Goal: Task Accomplishment & Management: Complete application form

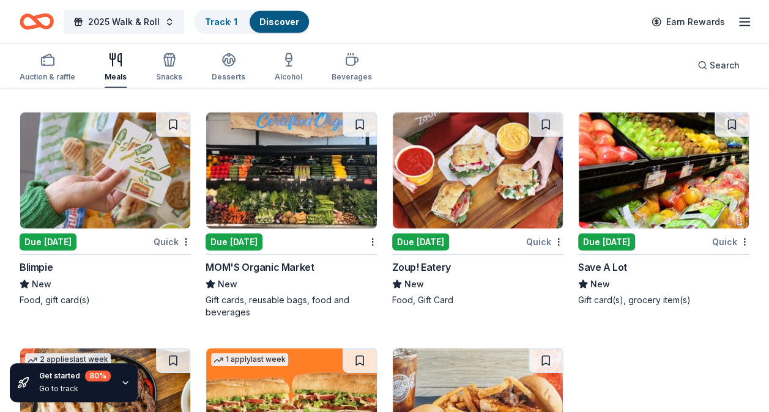
scroll to position [4142, 0]
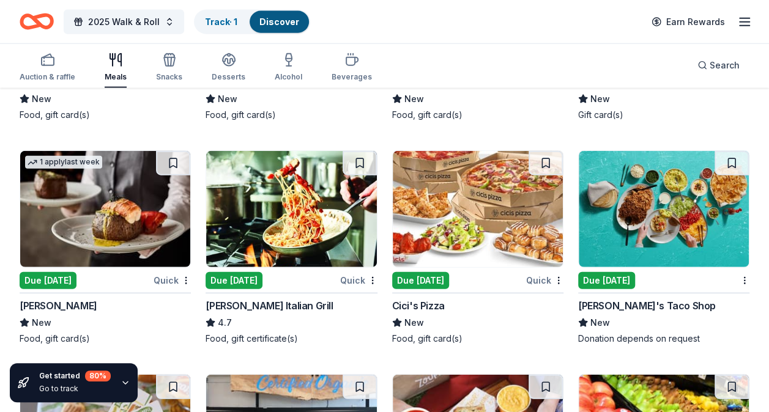
scroll to position [3733, 0]
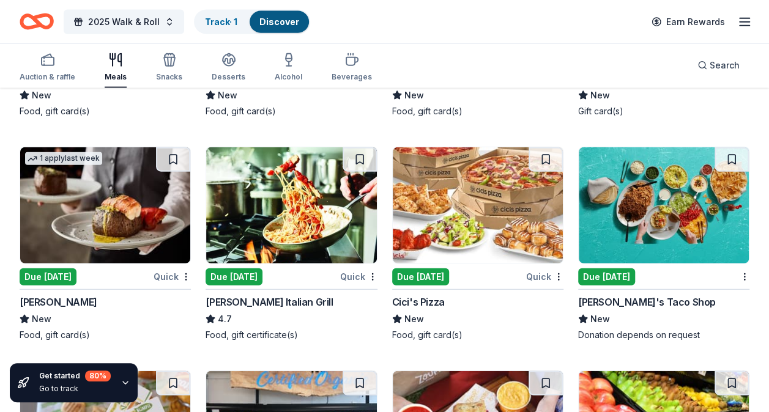
click at [239, 276] on div "Due [DATE]" at bounding box center [234, 277] width 57 height 17
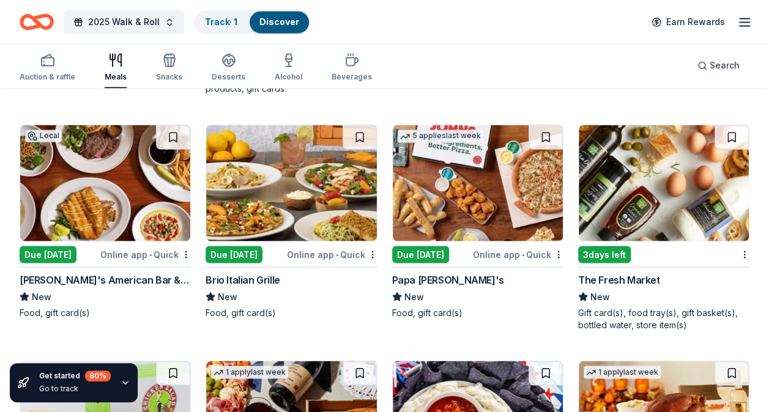
scroll to position [3296, 0]
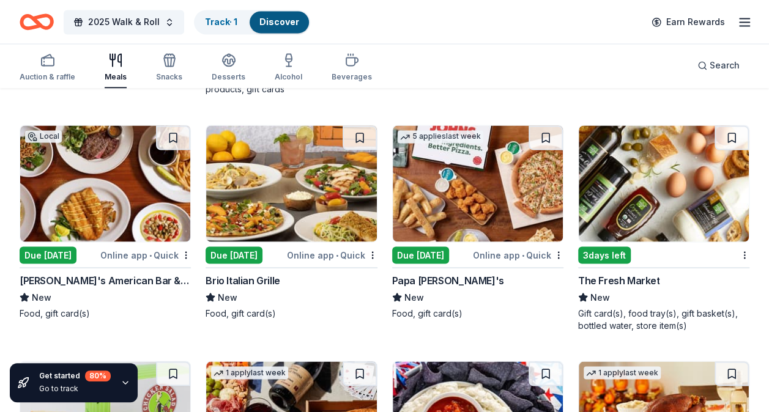
click at [676, 201] on img at bounding box center [664, 183] width 170 height 116
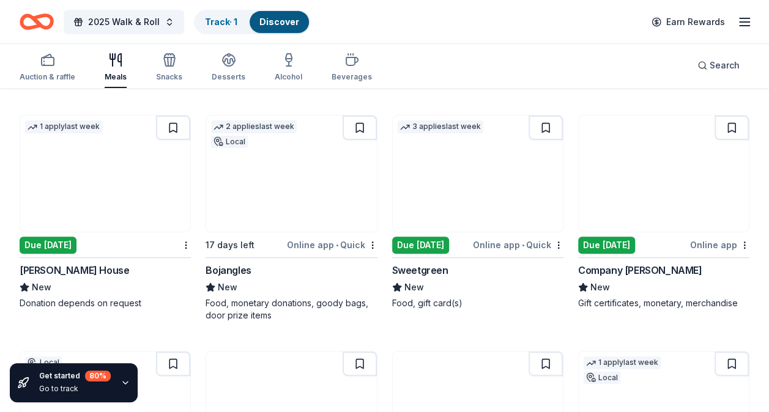
scroll to position [2387, 0]
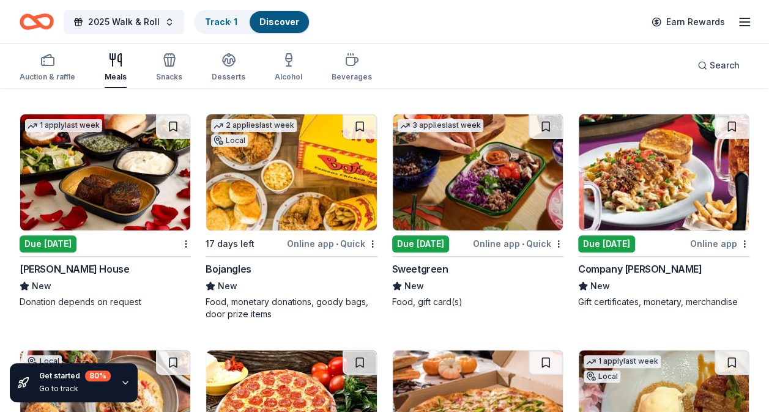
click at [62, 245] on div "Due [DATE]" at bounding box center [48, 243] width 57 height 17
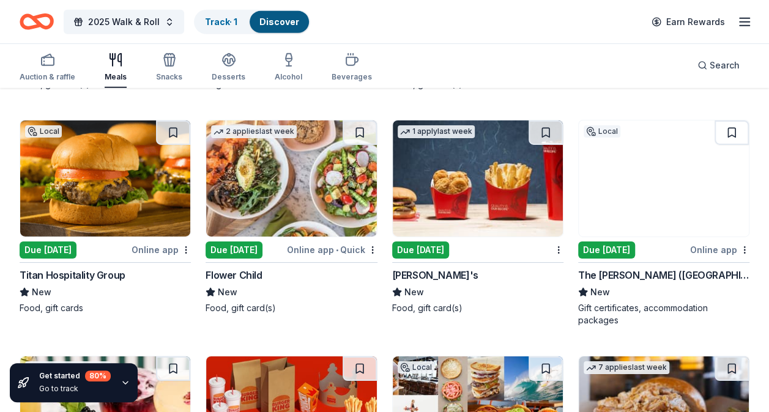
scroll to position [1919, 0]
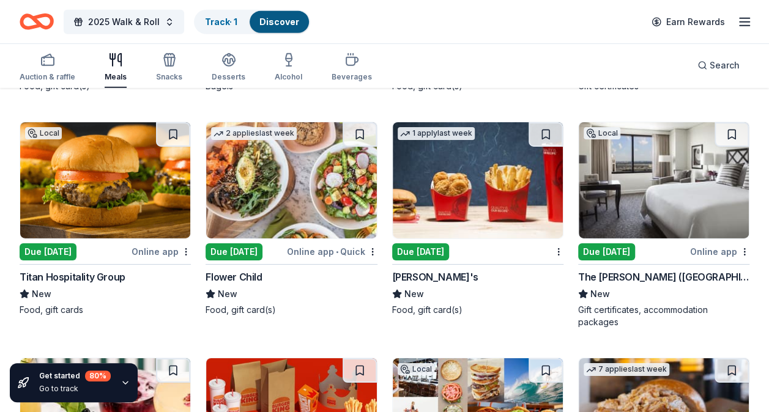
click at [719, 312] on div "Gift certificates, accommodation packages" at bounding box center [663, 316] width 171 height 24
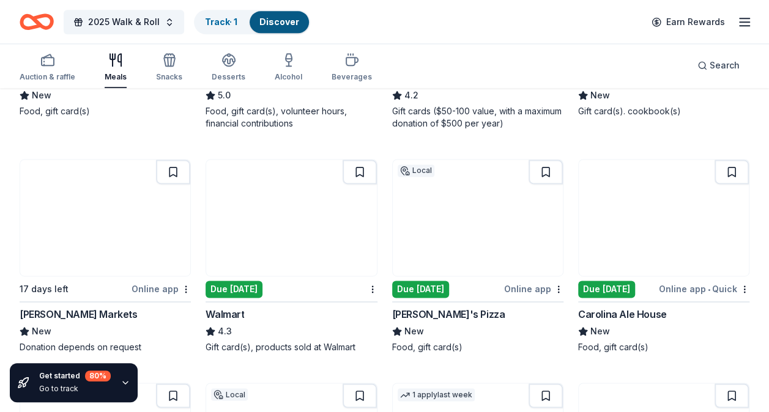
scroll to position [761, 0]
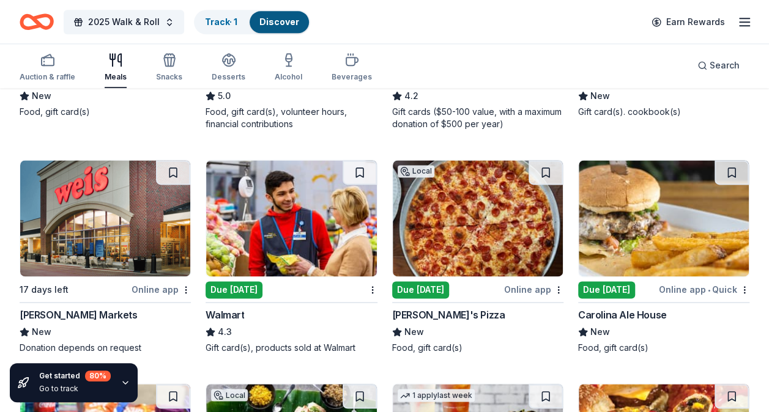
click at [698, 242] on img at bounding box center [664, 218] width 170 height 116
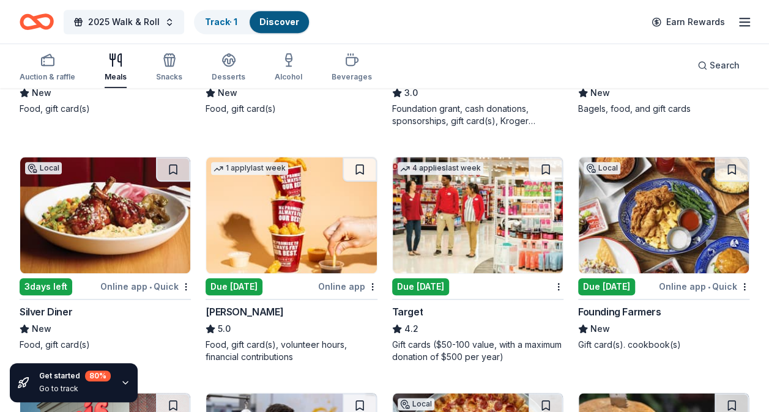
scroll to position [525, 0]
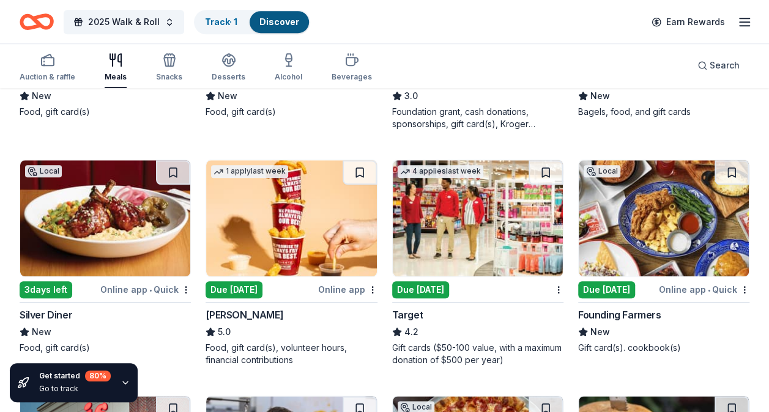
click at [289, 248] on img at bounding box center [291, 218] width 170 height 116
click at [721, 351] on div "Gift card(s). cookbook(s)" at bounding box center [663, 348] width 171 height 12
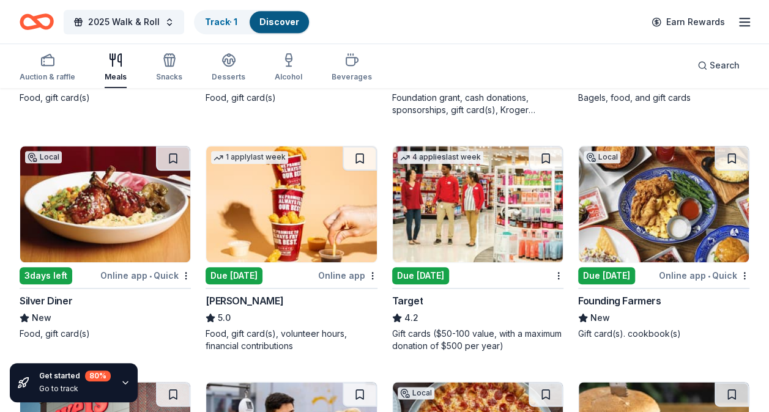
scroll to position [536, 0]
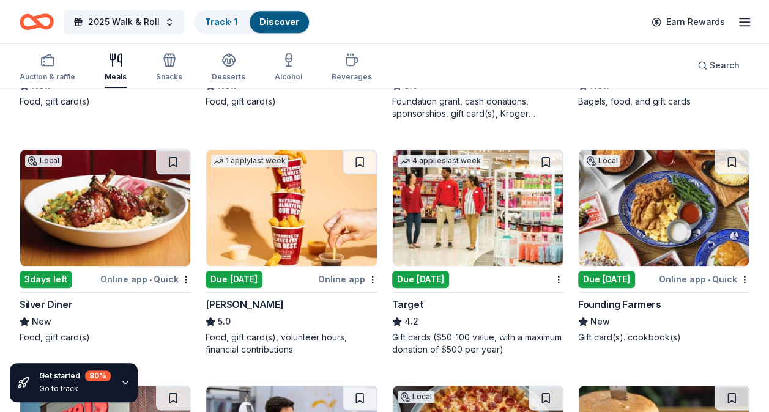
click at [482, 225] on img at bounding box center [478, 208] width 170 height 116
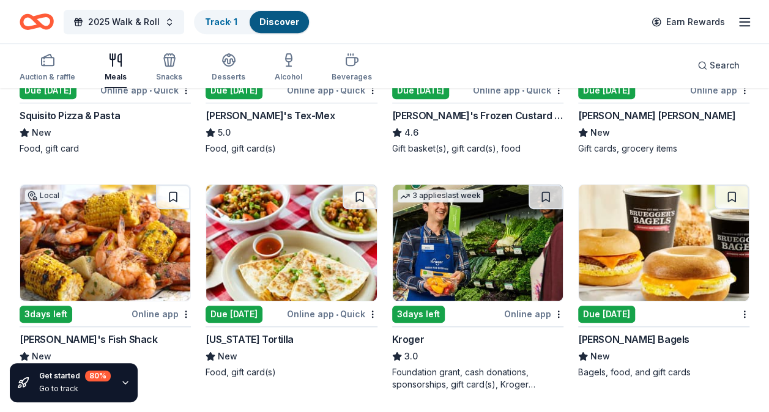
scroll to position [264, 0]
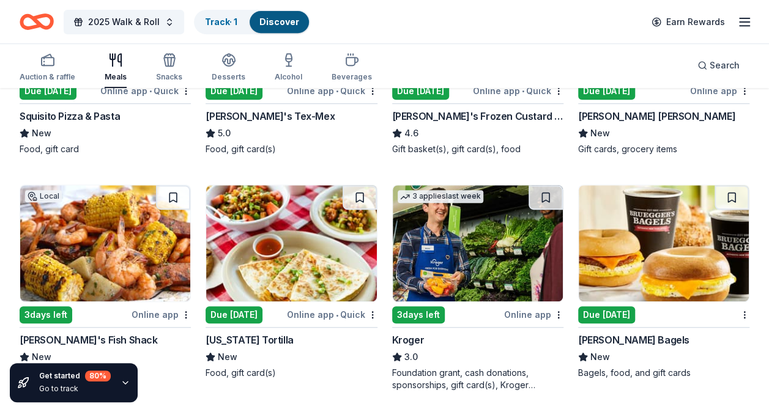
click at [684, 256] on img at bounding box center [664, 243] width 170 height 116
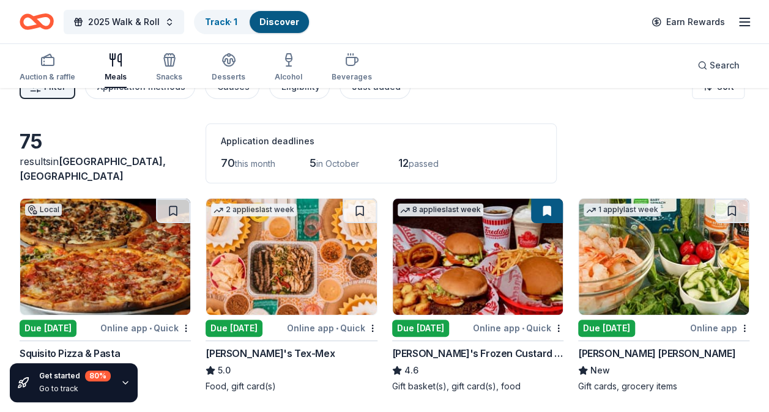
scroll to position [0, 0]
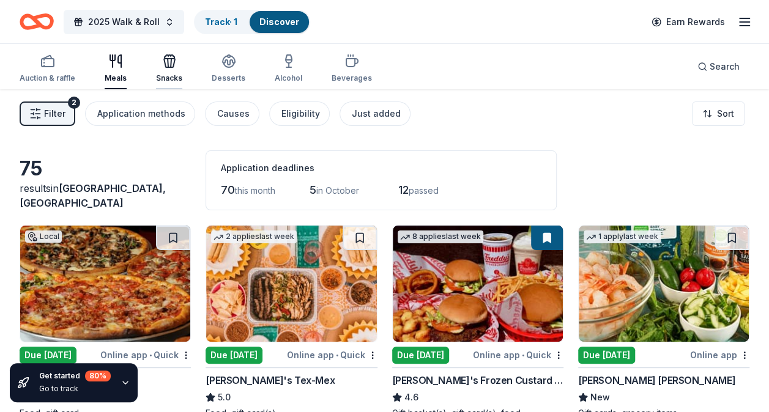
click at [158, 66] on div "button" at bounding box center [169, 61] width 26 height 15
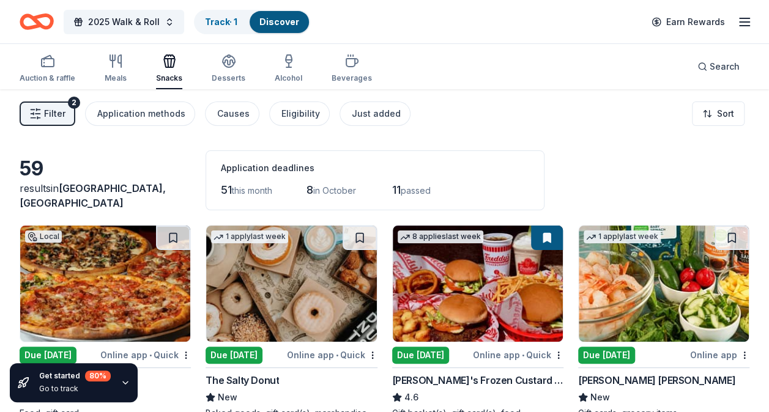
click at [706, 363] on div "1 apply last week Due tomorrow Online app Harris Teeter New Gift cards, grocery…" at bounding box center [663, 322] width 171 height 195
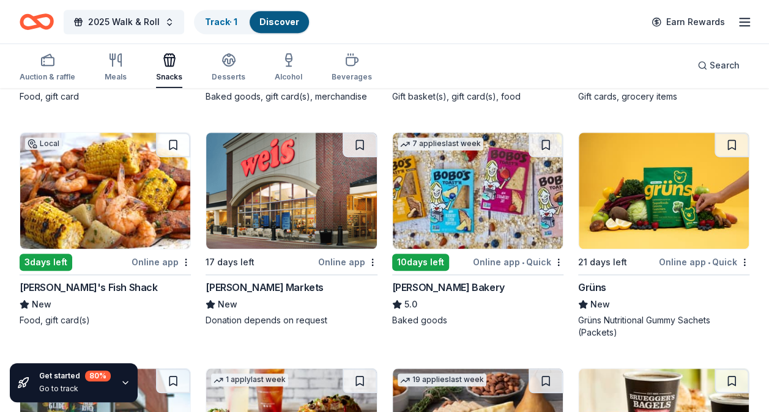
scroll to position [310, 0]
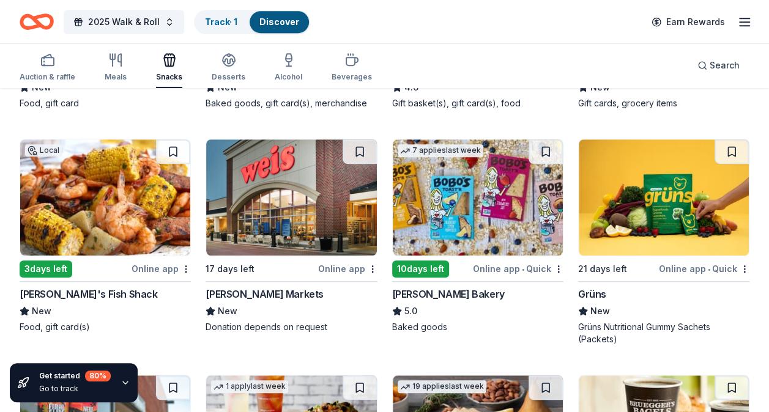
click at [482, 209] on img at bounding box center [478, 197] width 170 height 116
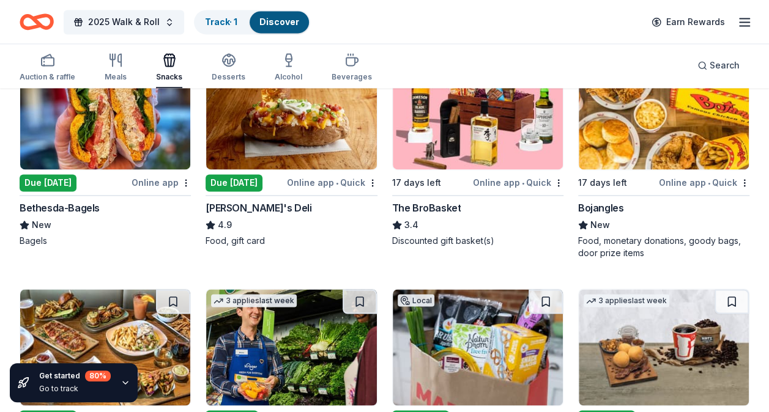
scroll to position [857, 0]
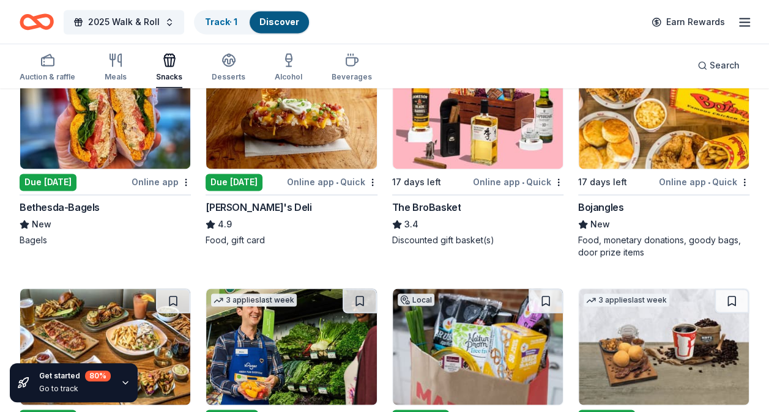
click at [703, 371] on img at bounding box center [664, 347] width 170 height 116
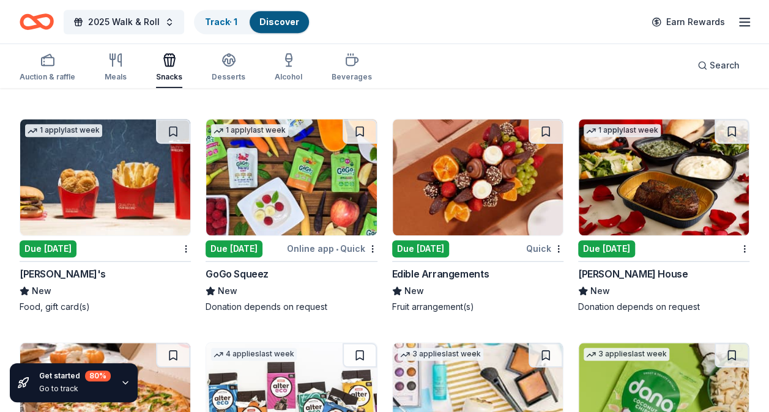
scroll to position [2668, 0]
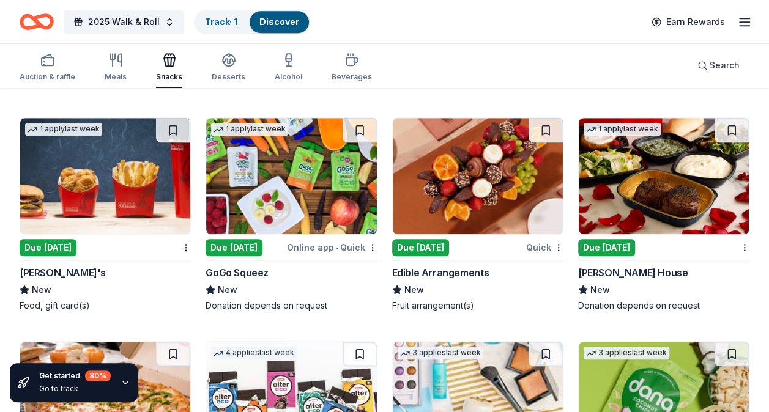
click at [86, 176] on img at bounding box center [105, 176] width 170 height 116
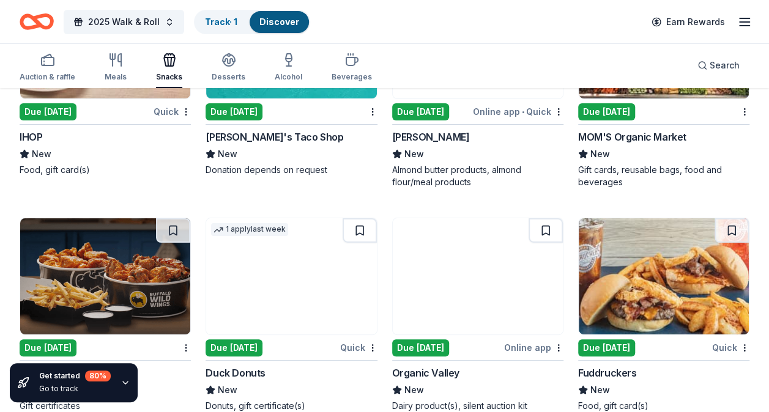
scroll to position [2328, 0]
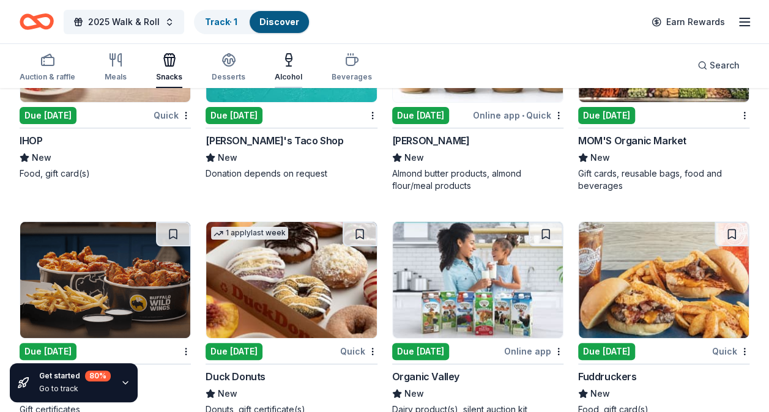
click at [281, 65] on icon "button" at bounding box center [288, 60] width 15 height 15
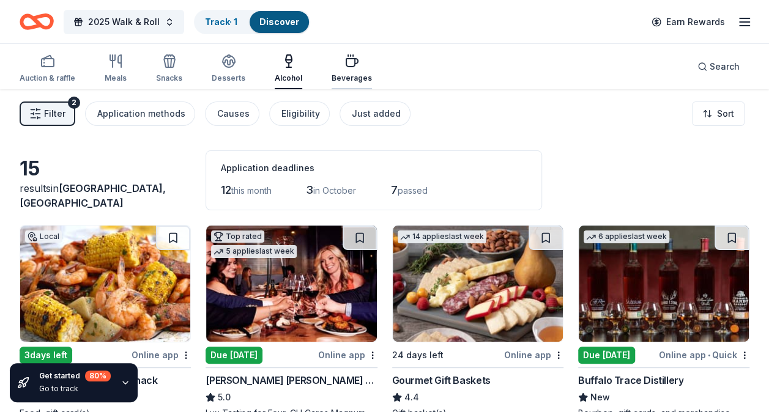
click at [346, 66] on icon "button" at bounding box center [352, 63] width 12 height 8
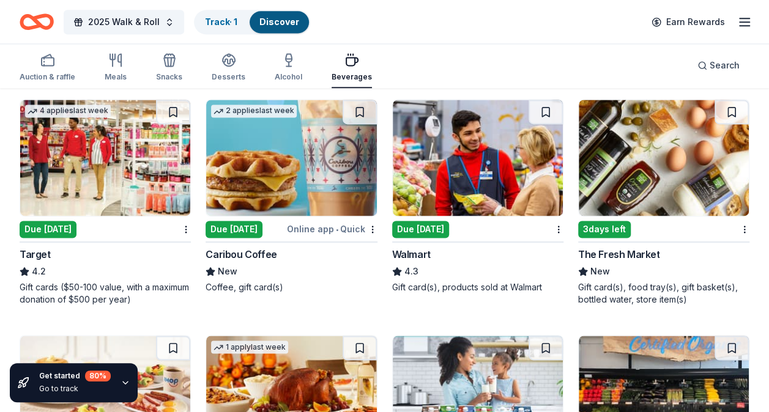
scroll to position [833, 0]
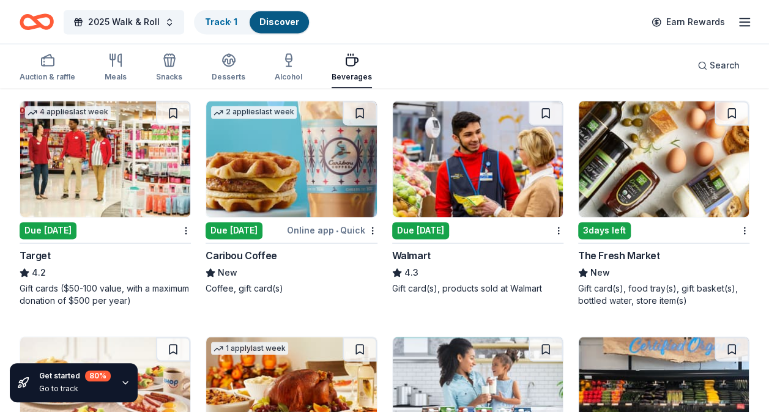
click at [295, 155] on img at bounding box center [291, 159] width 170 height 116
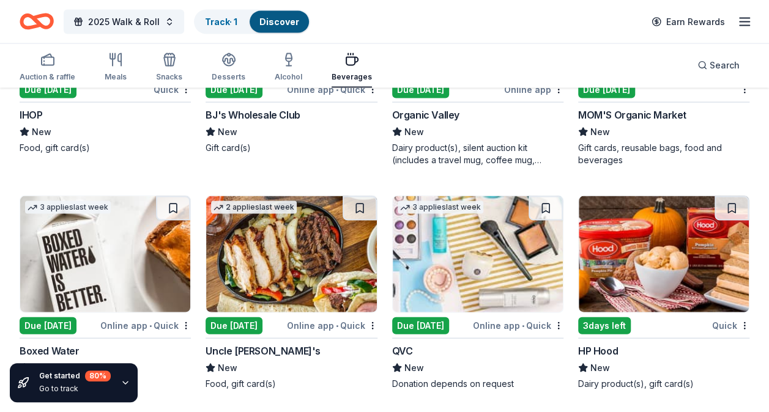
scroll to position [1210, 0]
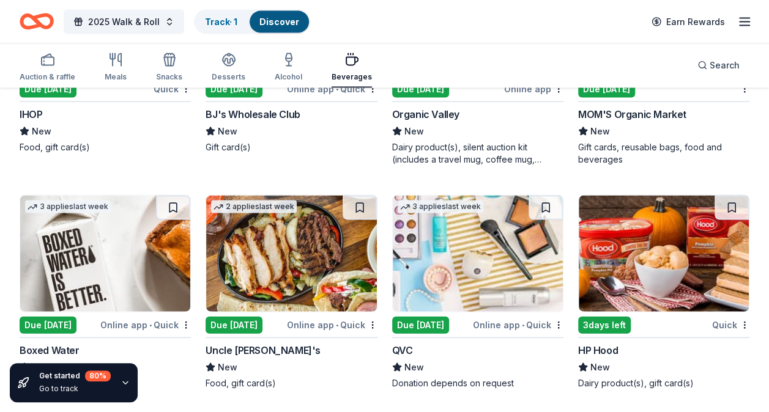
click at [90, 264] on img at bounding box center [105, 254] width 170 height 116
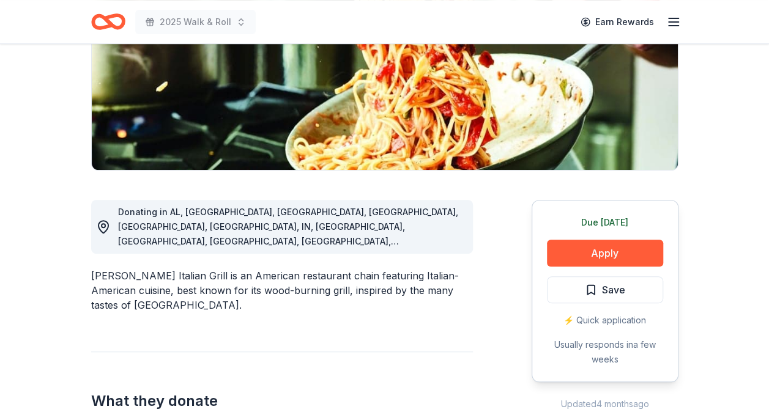
scroll to position [202, 0]
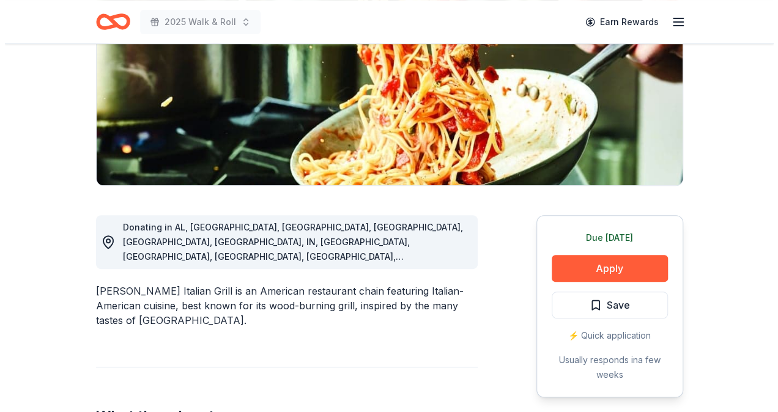
scroll to position [181, 0]
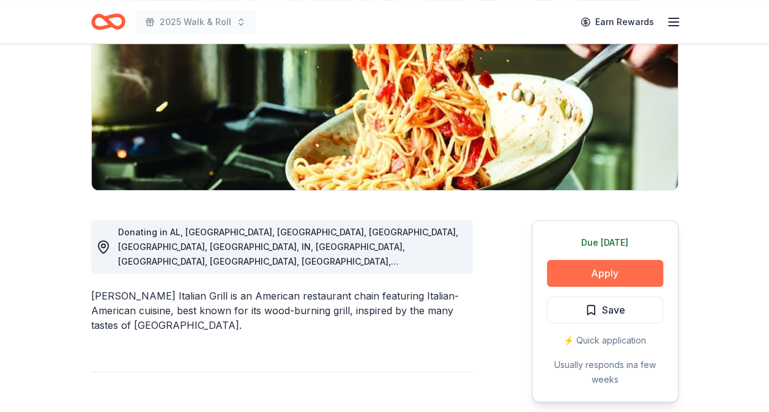
click at [607, 263] on button "Apply" at bounding box center [605, 273] width 116 height 27
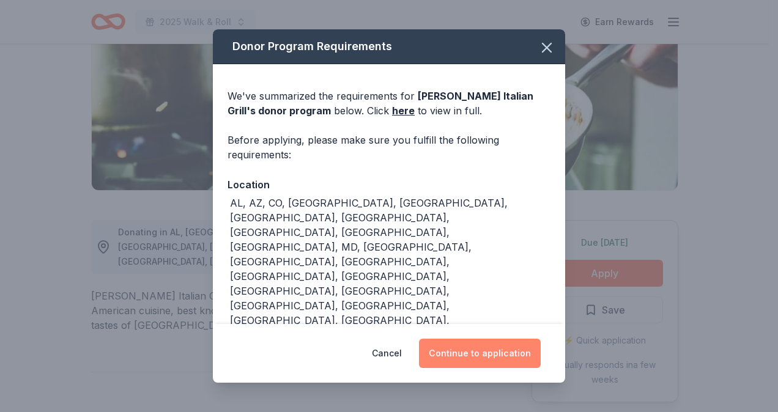
click at [492, 344] on button "Continue to application" at bounding box center [480, 353] width 122 height 29
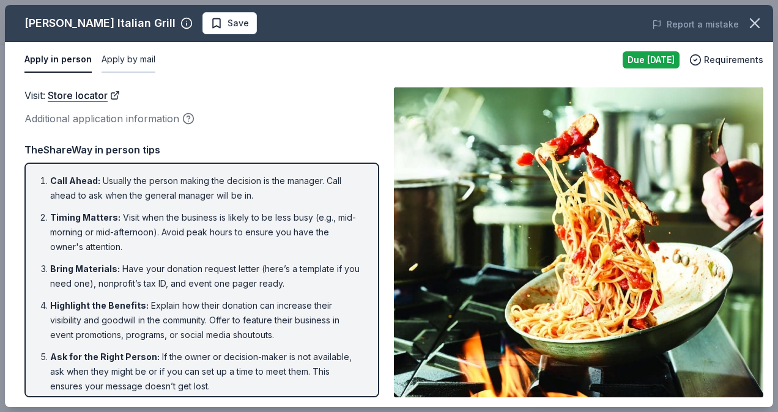
click at [127, 55] on button "Apply by mail" at bounding box center [129, 60] width 54 height 26
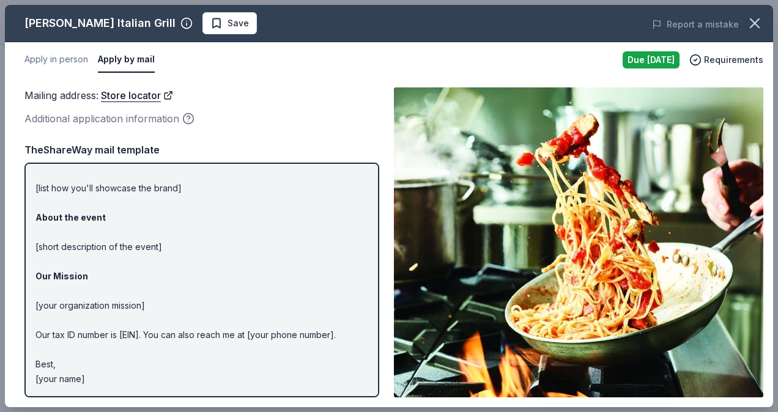
scroll to position [0, 0]
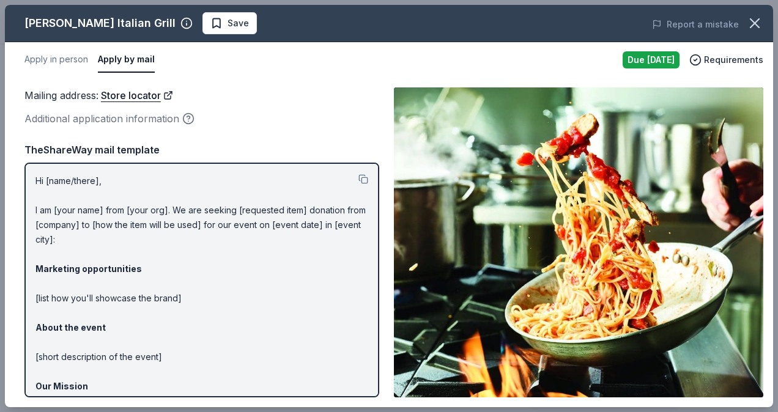
click at [336, 104] on div "Mailing address : Store locator Additional application information" at bounding box center [201, 107] width 355 height 40
drag, startPoint x: 35, startPoint y: 180, endPoint x: 114, endPoint y: 197, distance: 80.7
click at [114, 197] on p "Hi [name/there], I am [your name] from [your org]. We are seeking [requested it…" at bounding box center [201, 335] width 333 height 323
click at [358, 177] on button at bounding box center [363, 179] width 10 height 10
click at [127, 94] on link "Store locator" at bounding box center [137, 95] width 72 height 16
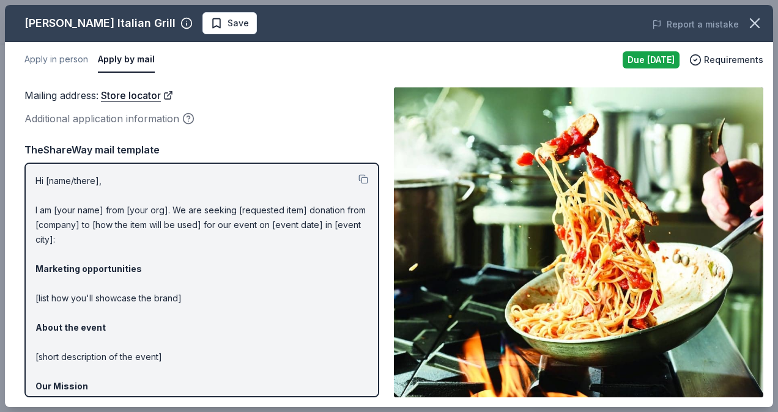
click at [313, 214] on p "Hi [name/there], I am [your name] from [your org]. We are seeking [requested it…" at bounding box center [201, 335] width 333 height 323
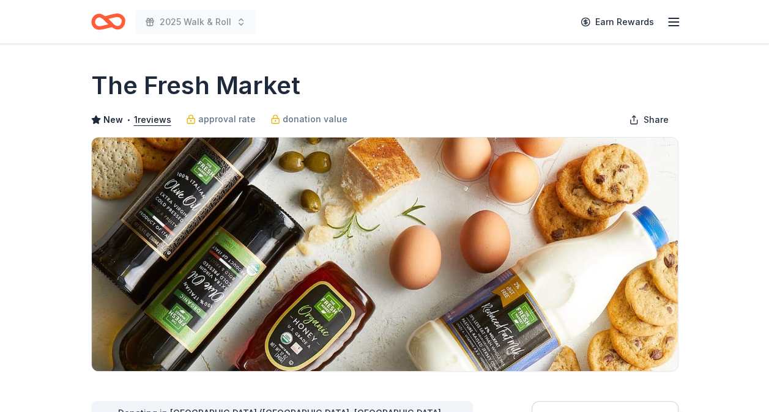
click at [651, 332] on img at bounding box center [385, 255] width 586 height 234
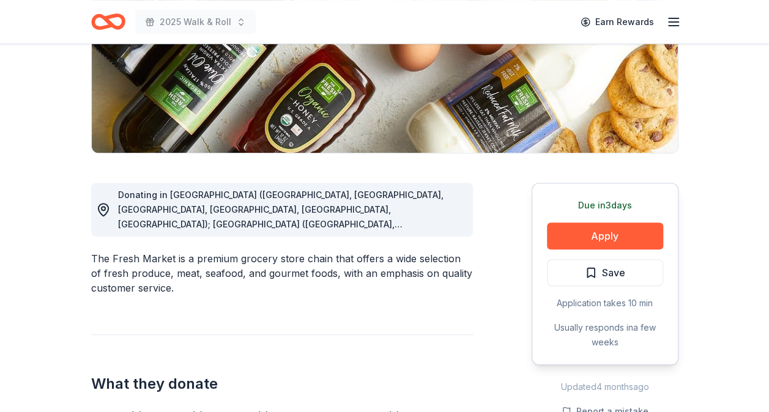
scroll to position [219, 0]
click at [286, 209] on span "Donating in AL (Daphne, Homewood, Huntsville, Mobile, Montgomery, Tuscaloosa); …" at bounding box center [289, 392] width 343 height 407
click at [350, 376] on h2 "What they donate" at bounding box center [282, 384] width 382 height 20
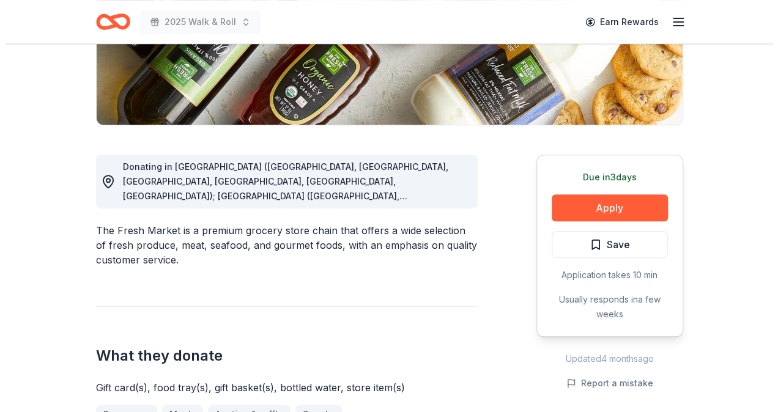
scroll to position [246, 0]
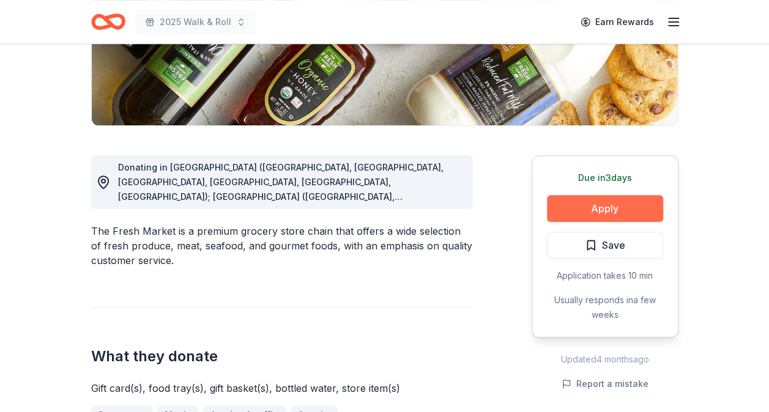
click at [628, 202] on button "Apply" at bounding box center [605, 208] width 116 height 27
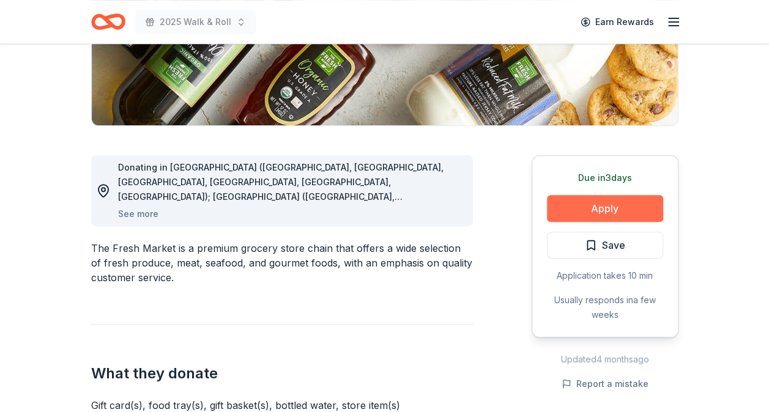
click at [622, 207] on button "Apply" at bounding box center [605, 208] width 116 height 27
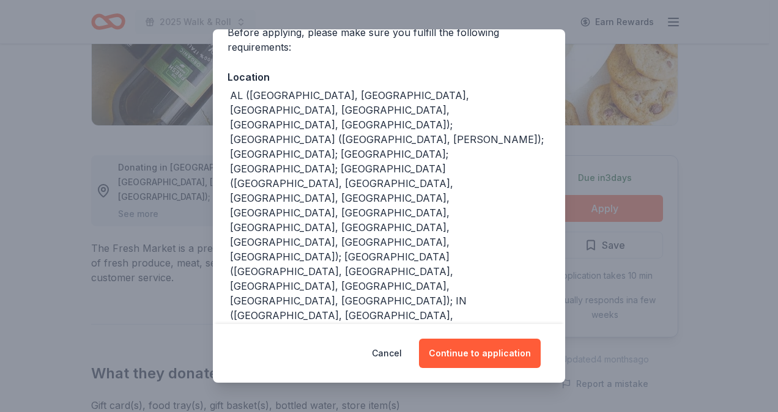
scroll to position [107, 0]
click at [424, 278] on div "AL (Daphne, Homewood, Huntsville, Mobile, Montgomery, Tuscaloosa); AR (Little R…" at bounding box center [390, 375] width 320 height 572
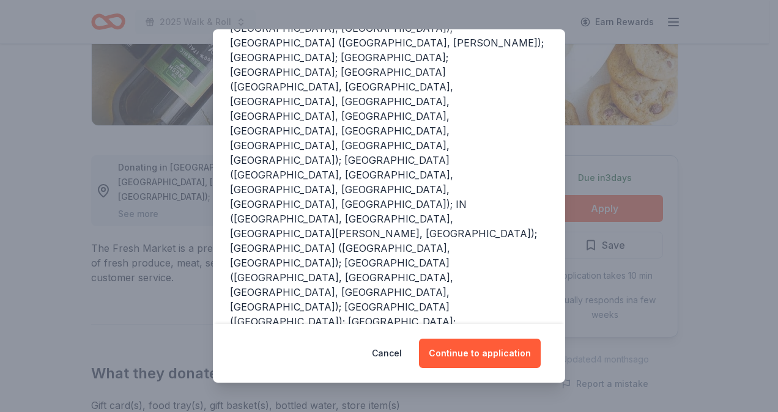
scroll to position [254, 0]
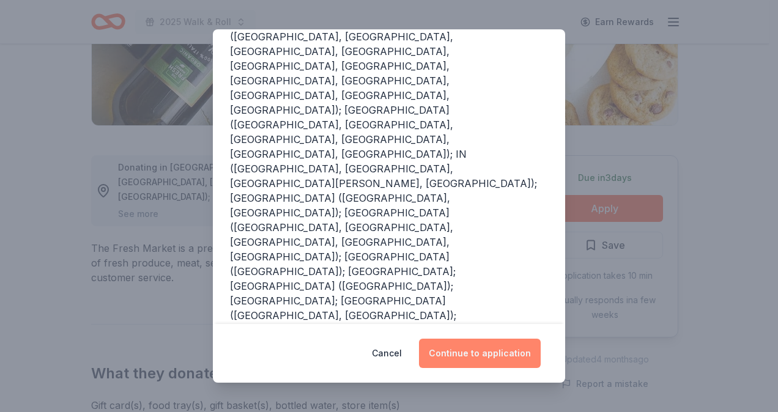
click at [489, 349] on button "Continue to application" at bounding box center [480, 353] width 122 height 29
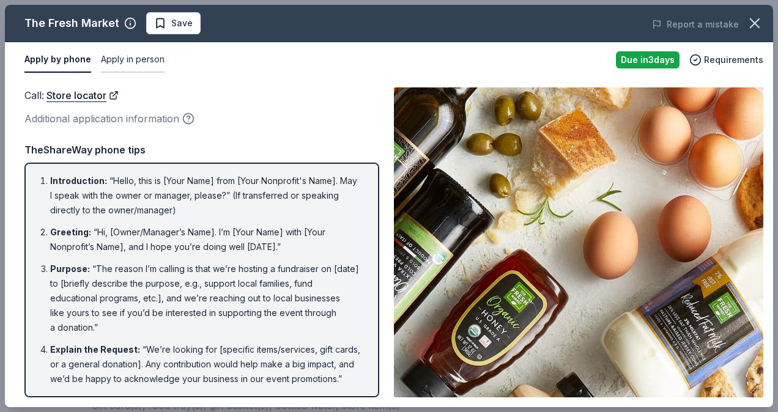
click at [143, 54] on button "Apply in person" at bounding box center [133, 60] width 64 height 26
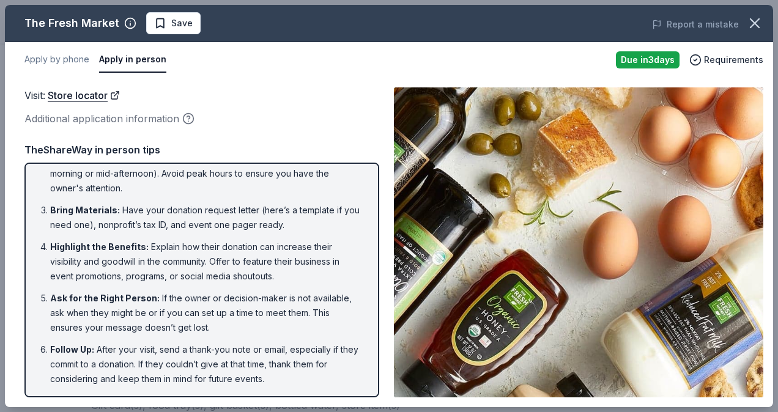
scroll to position [0, 0]
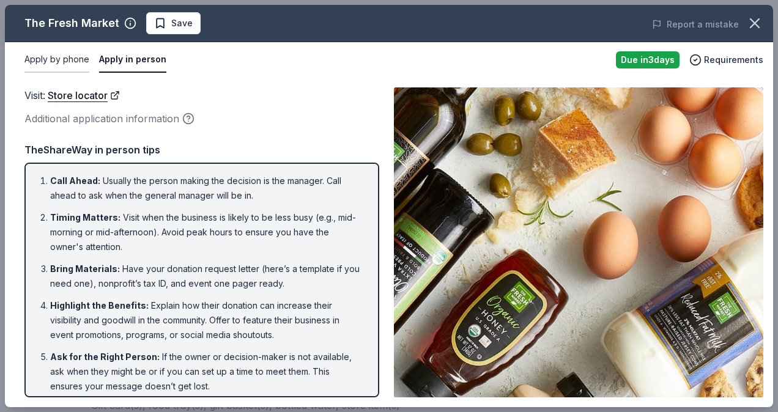
click at [61, 60] on button "Apply by phone" at bounding box center [56, 60] width 65 height 26
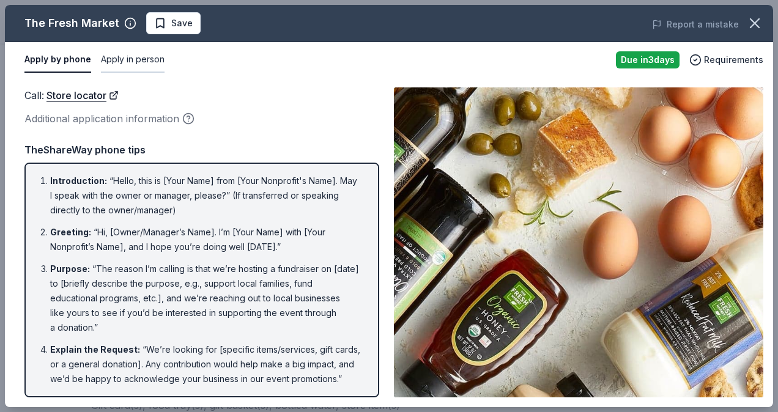
click at [120, 65] on button "Apply in person" at bounding box center [133, 60] width 64 height 26
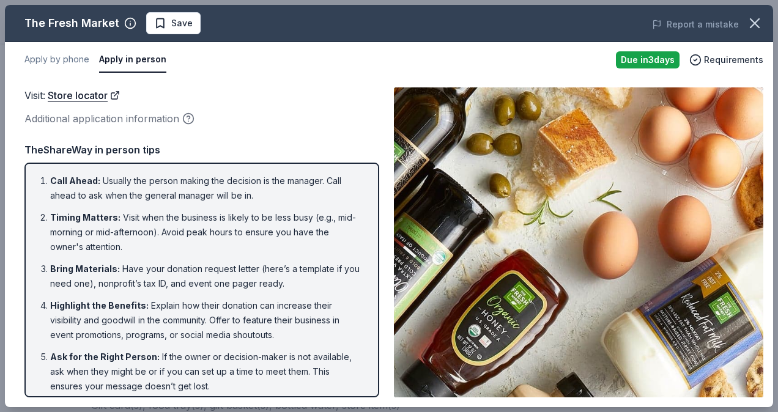
click at [314, 352] on li "Ask for the Right Person : If the owner or decision-maker is not available, ask…" at bounding box center [205, 372] width 311 height 44
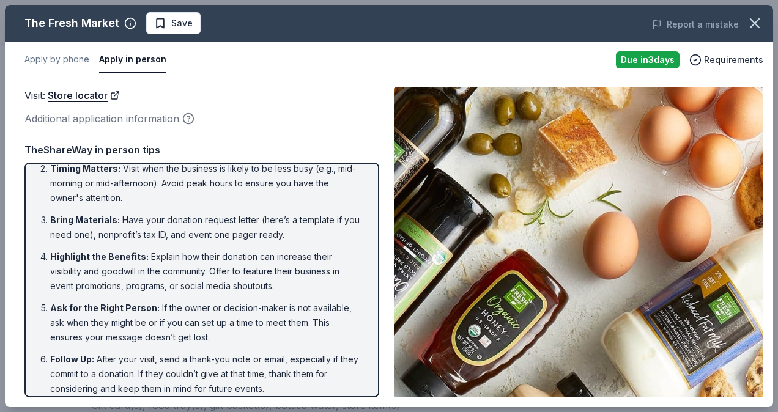
scroll to position [59, 0]
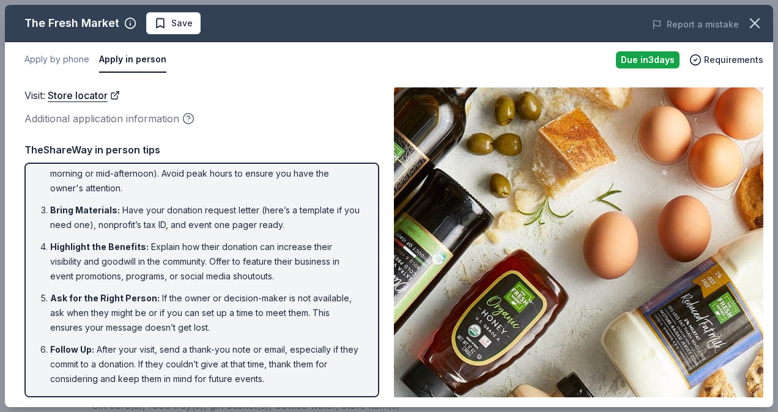
click at [305, 267] on li "Highlight the Benefits : Explain how their donation can increase their visibili…" at bounding box center [205, 262] width 311 height 44
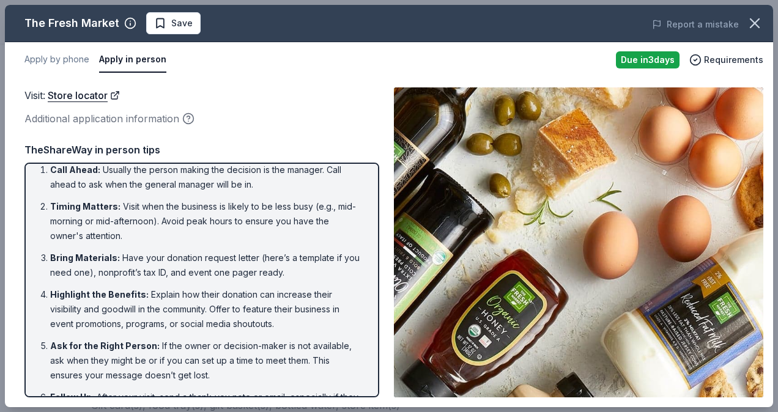
scroll to position [0, 0]
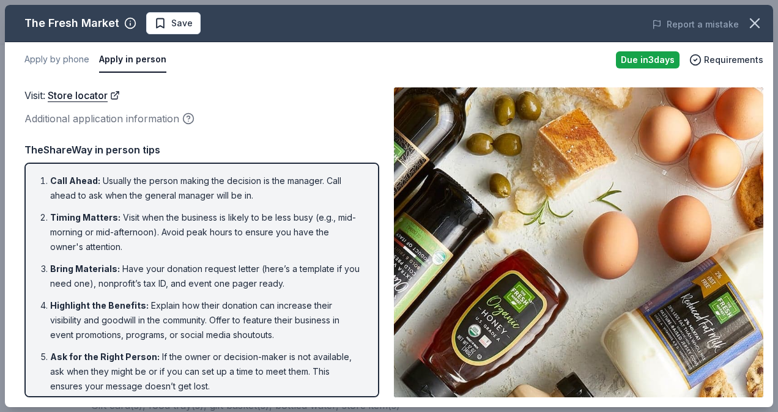
click at [316, 364] on li "Ask for the Right Person : If the owner or decision-maker is not available, ask…" at bounding box center [205, 372] width 311 height 44
click at [50, 61] on button "Apply by phone" at bounding box center [56, 60] width 65 height 26
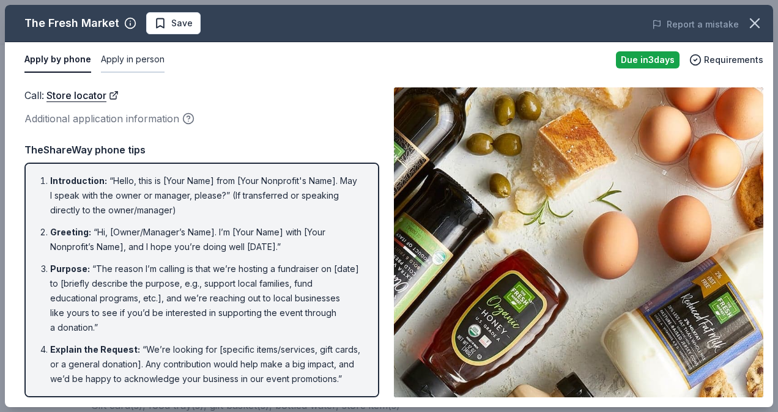
click at [137, 59] on button "Apply in person" at bounding box center [133, 60] width 64 height 26
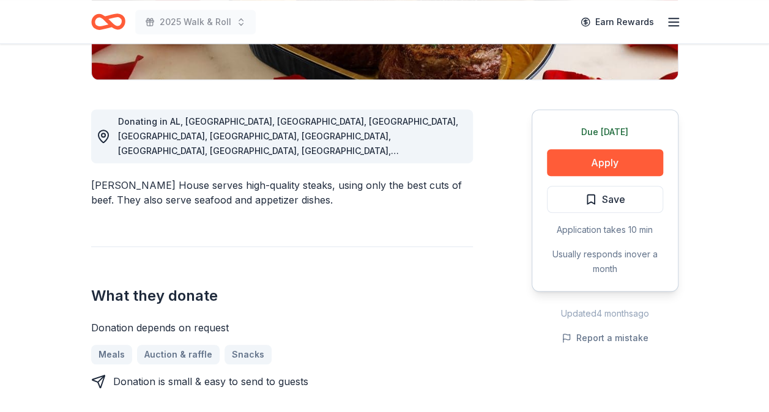
scroll to position [298, 0]
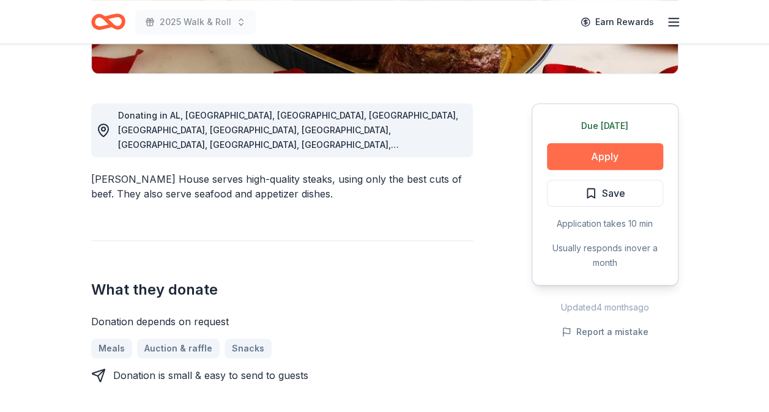
click at [620, 158] on button "Apply" at bounding box center [605, 156] width 116 height 27
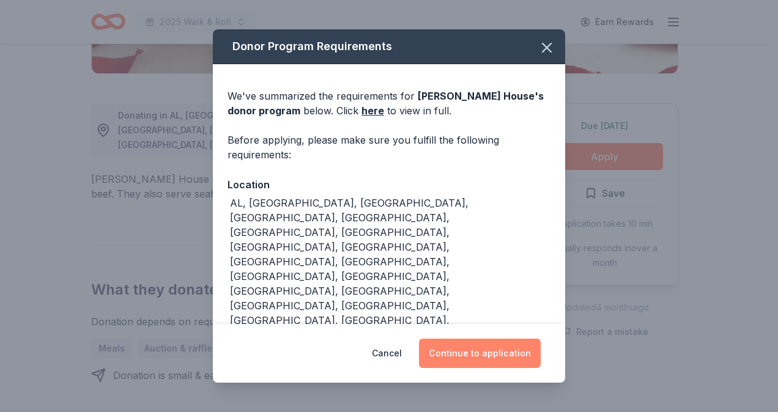
click at [504, 361] on button "Continue to application" at bounding box center [480, 353] width 122 height 29
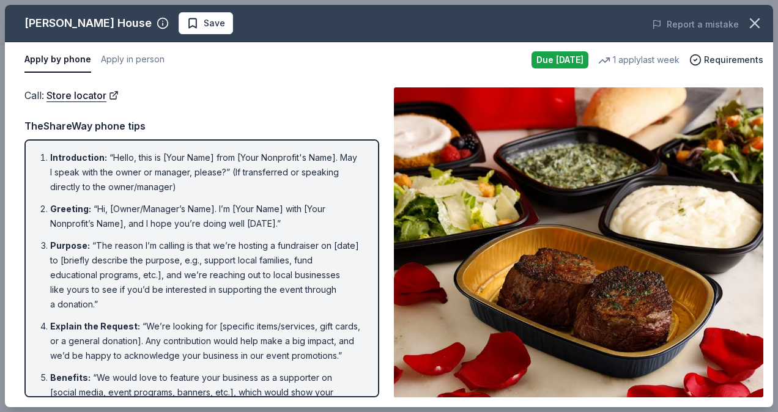
click at [274, 246] on li "Purpose : “The reason I’m calling is that we’re hosting a fundraiser on [date] …" at bounding box center [205, 275] width 311 height 73
click at [763, 21] on icon "button" at bounding box center [754, 23] width 17 height 17
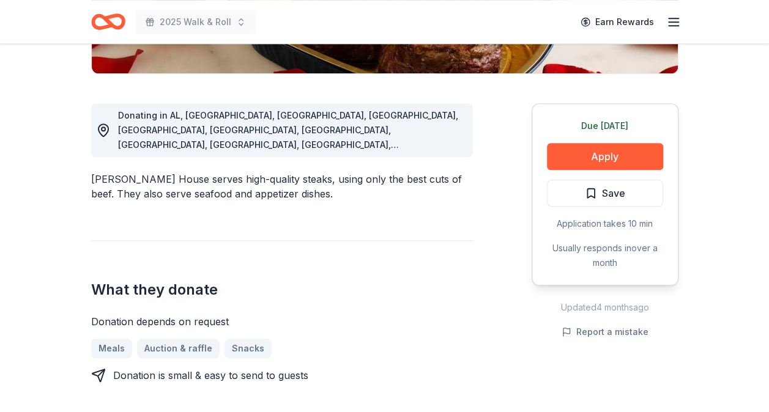
click at [409, 217] on div "Donating in AL, AR, AZ, CA, CO, CT, DC, FL, GA, HI, ID, IL, IN, IA, KY, LA, MA,…" at bounding box center [282, 292] width 382 height 437
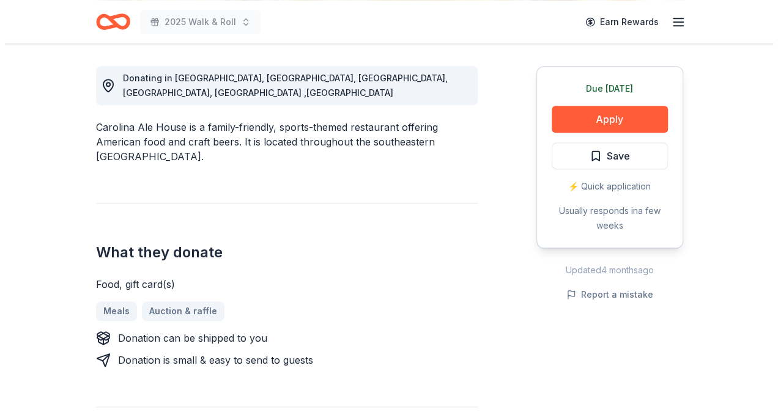
scroll to position [331, 0]
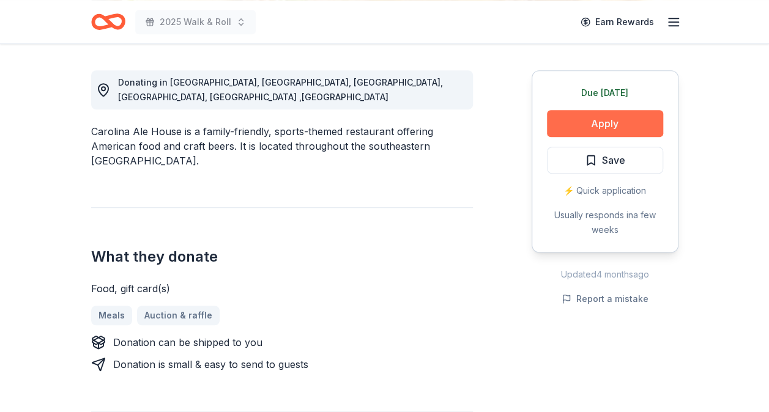
click at [629, 119] on button "Apply" at bounding box center [605, 123] width 116 height 27
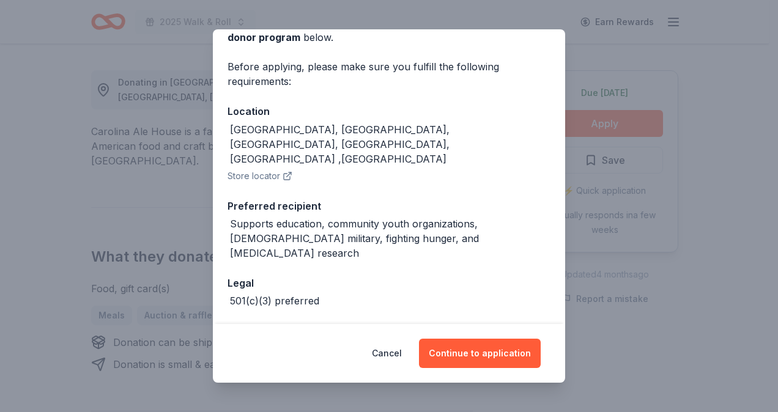
scroll to position [78, 0]
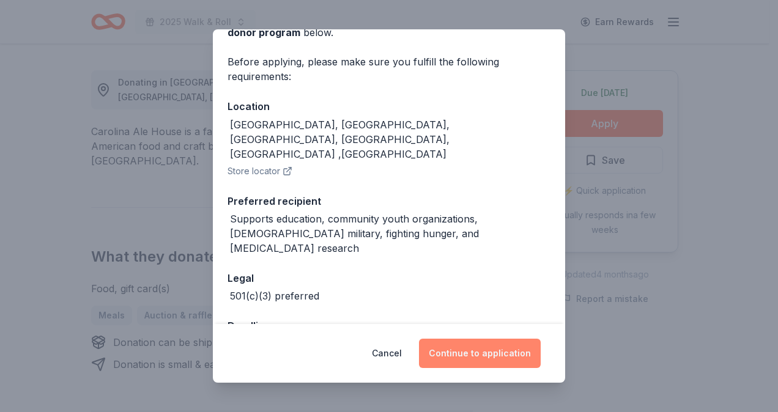
click at [469, 357] on button "Continue to application" at bounding box center [480, 353] width 122 height 29
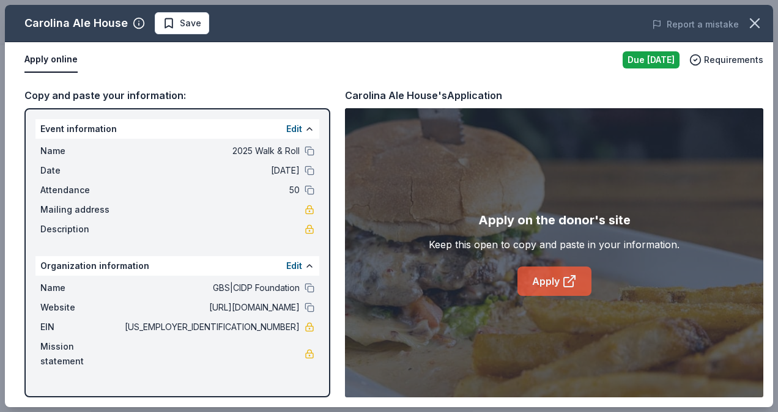
click at [555, 288] on link "Apply" at bounding box center [554, 281] width 74 height 29
click at [247, 332] on span "[US_EMPLOYER_IDENTIFICATION_NUMBER]" at bounding box center [210, 327] width 177 height 15
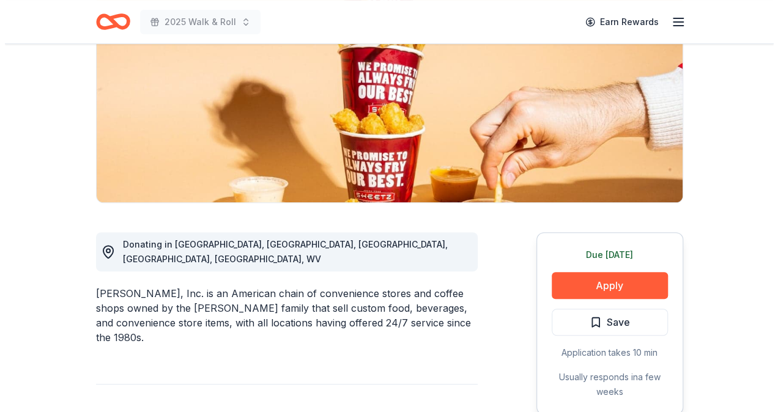
scroll to position [170, 0]
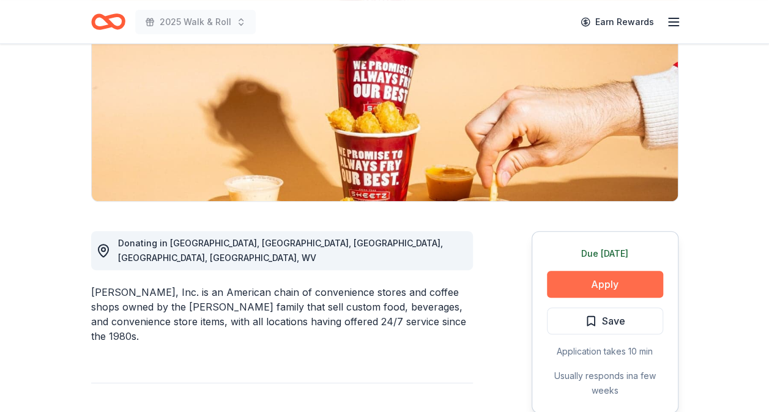
click at [609, 280] on button "Apply" at bounding box center [605, 284] width 116 height 27
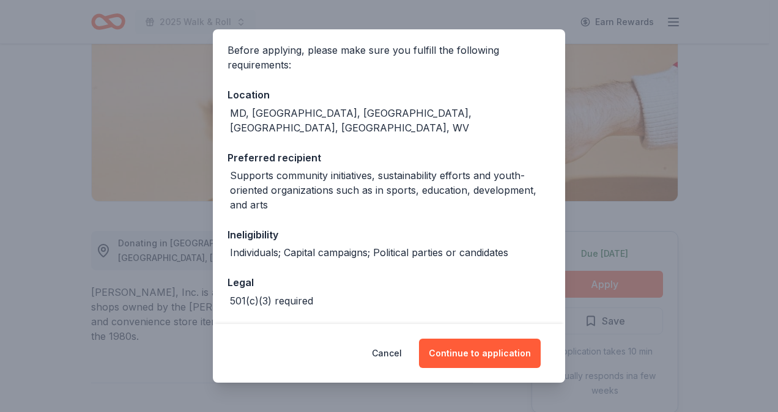
scroll to position [95, 0]
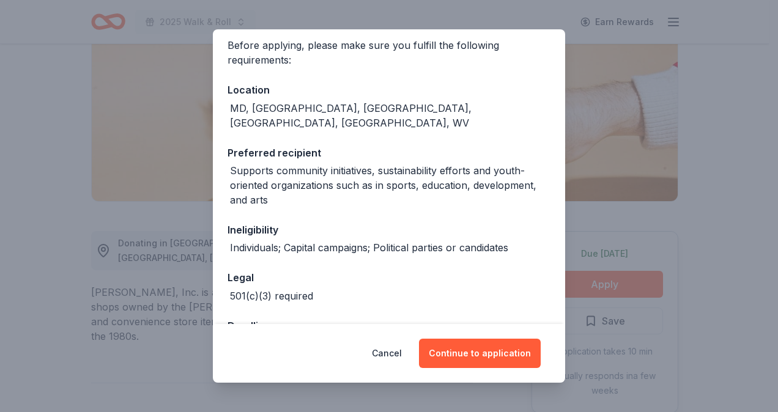
click at [471, 222] on div "Ineligibility" at bounding box center [389, 230] width 323 height 16
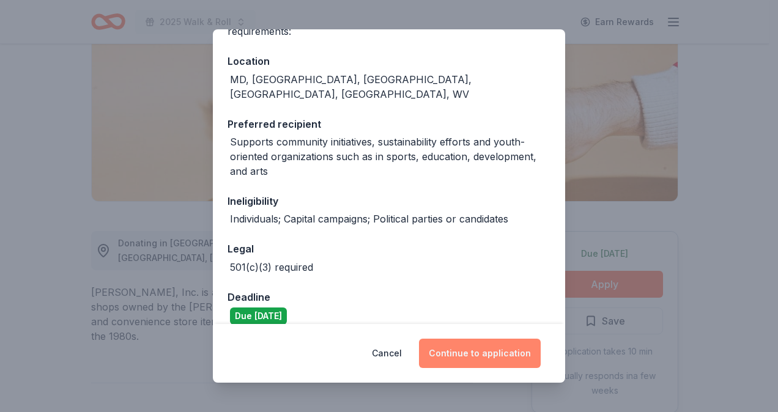
click at [459, 354] on button "Continue to application" at bounding box center [480, 353] width 122 height 29
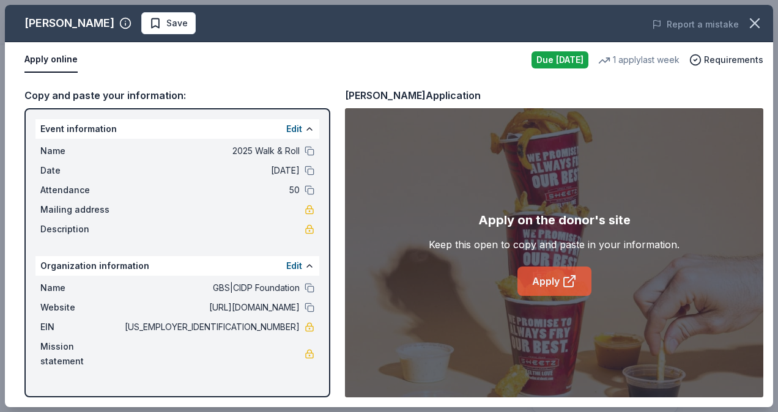
click at [561, 291] on link "Apply" at bounding box center [554, 281] width 74 height 29
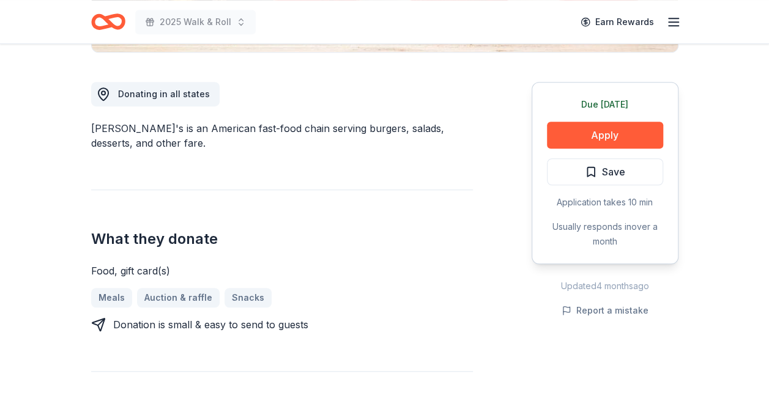
scroll to position [229, 0]
